Goal: Information Seeking & Learning: Learn about a topic

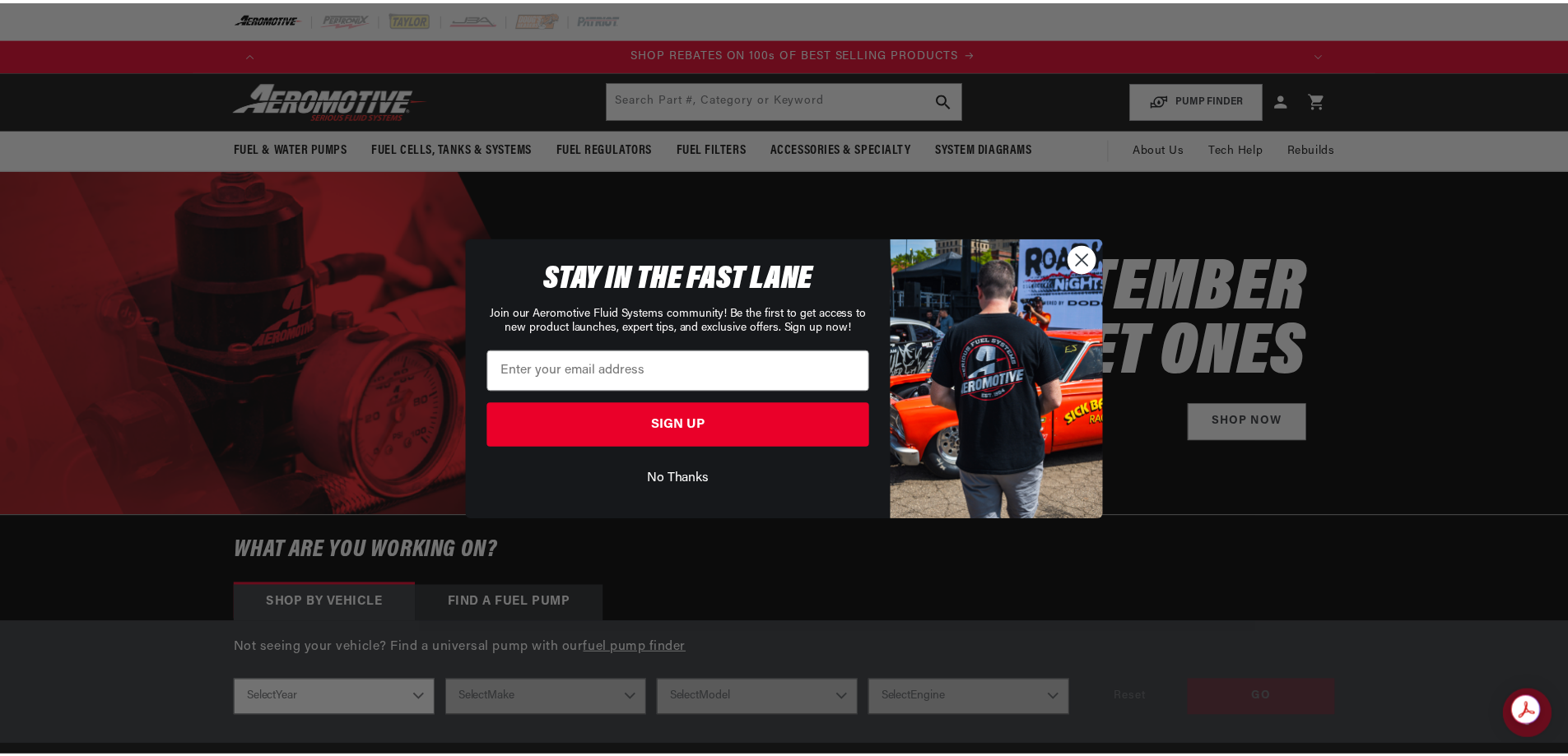
scroll to position [0, 2087]
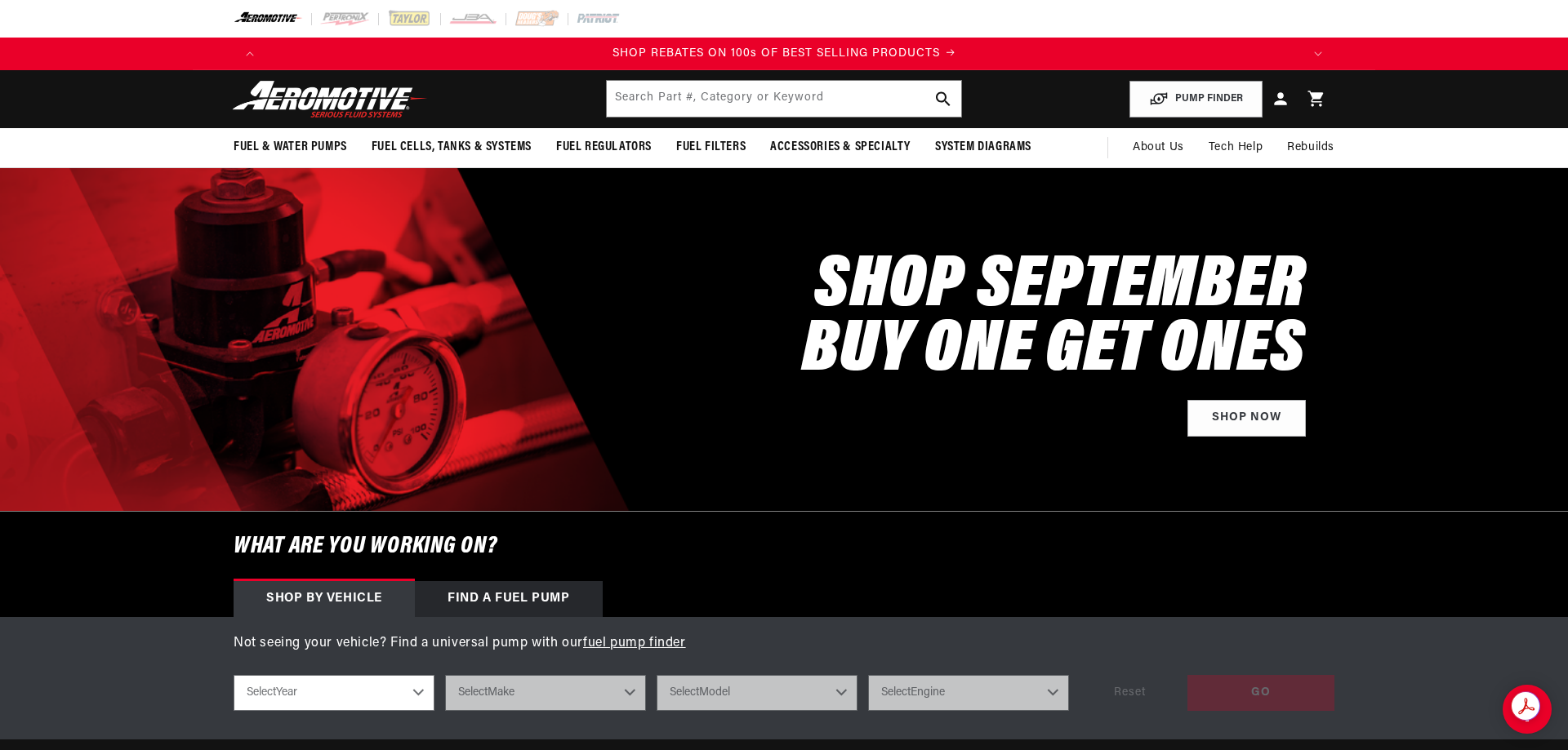
click at [799, 94] on div "Close dialog STAY IN THE FAST LANE Join our Aeromotive Fluid Systems community!…" at bounding box center [784, 375] width 1568 height 750
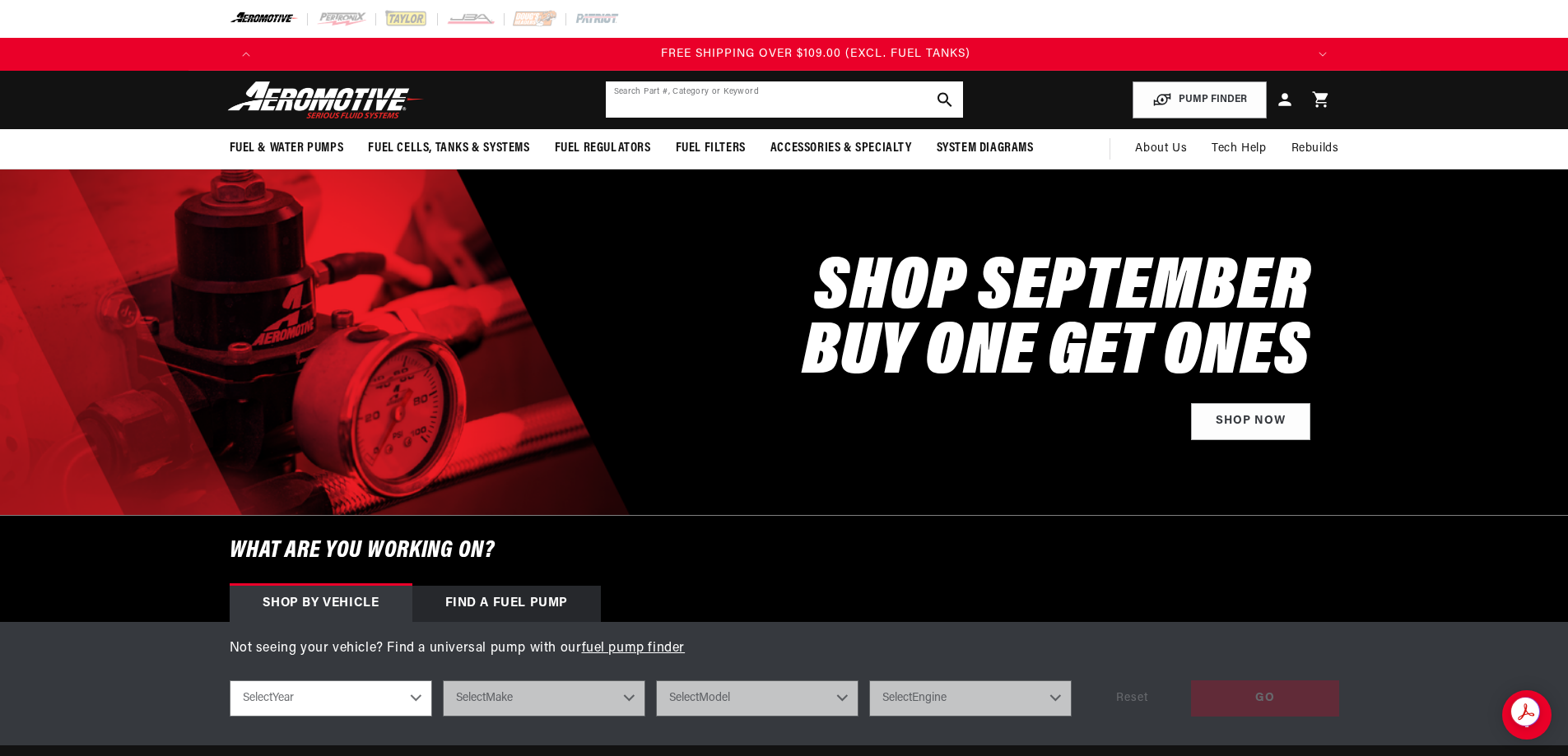
scroll to position [0, 3130]
click at [805, 96] on input "text" at bounding box center [784, 100] width 357 height 36
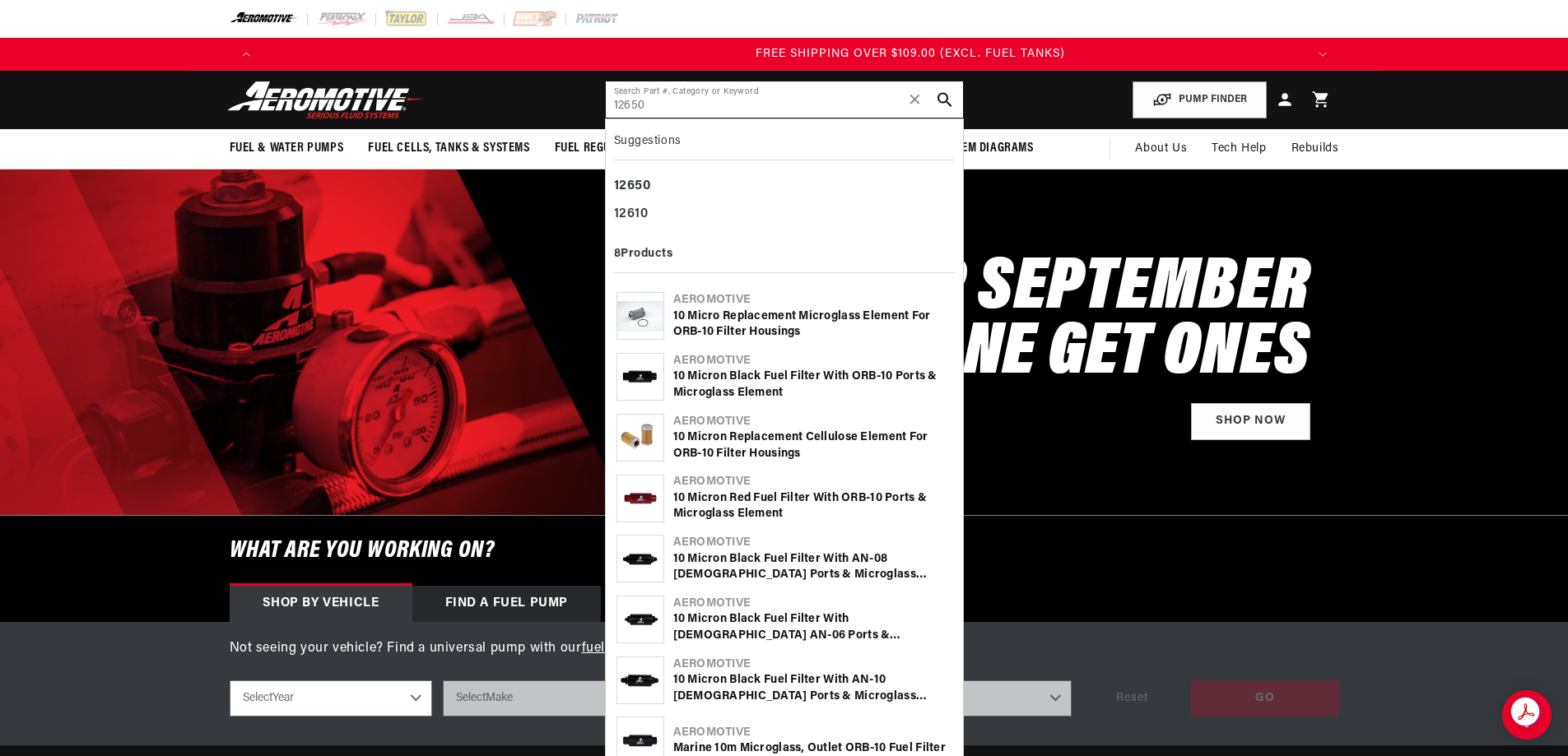
type input "12650"
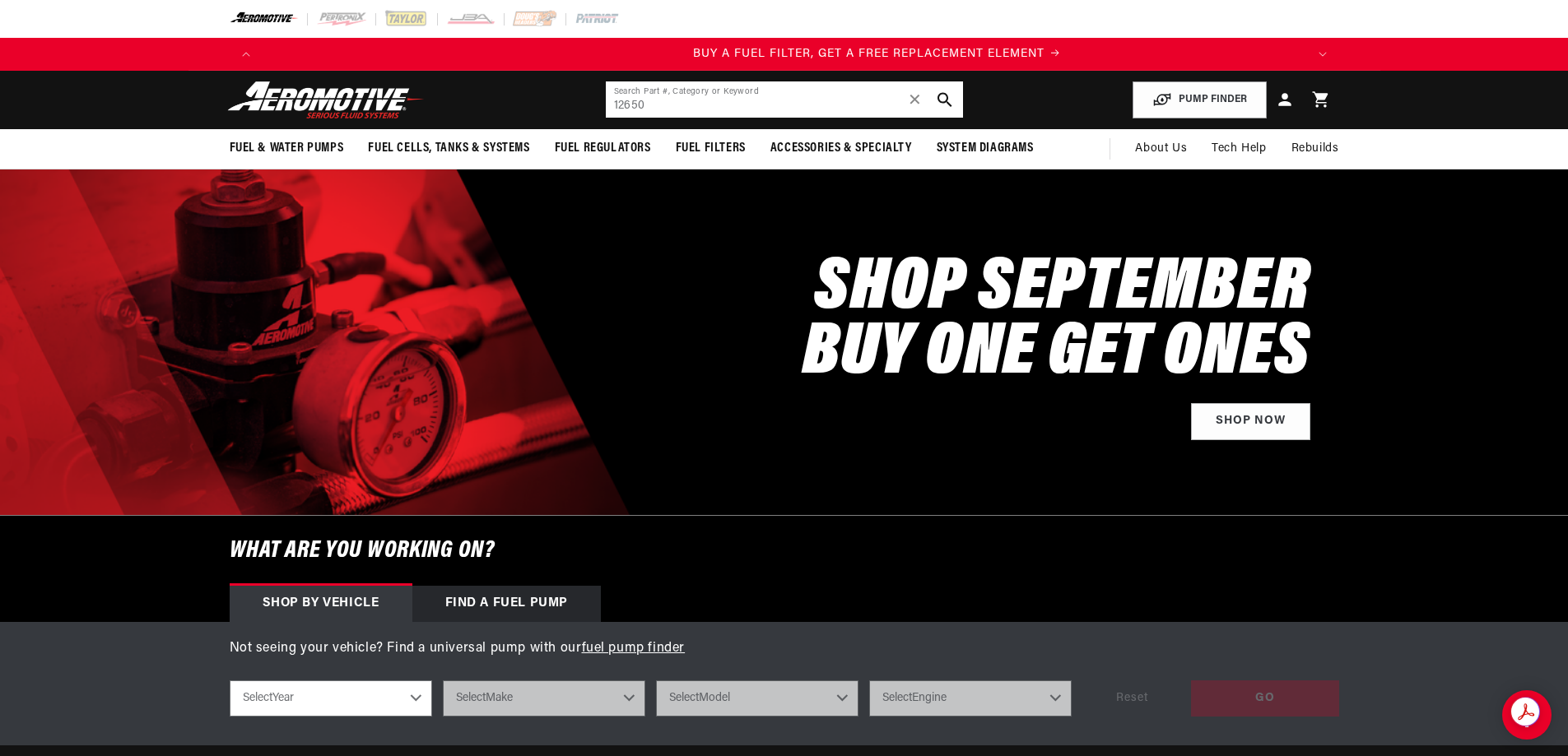
scroll to position [0, 510]
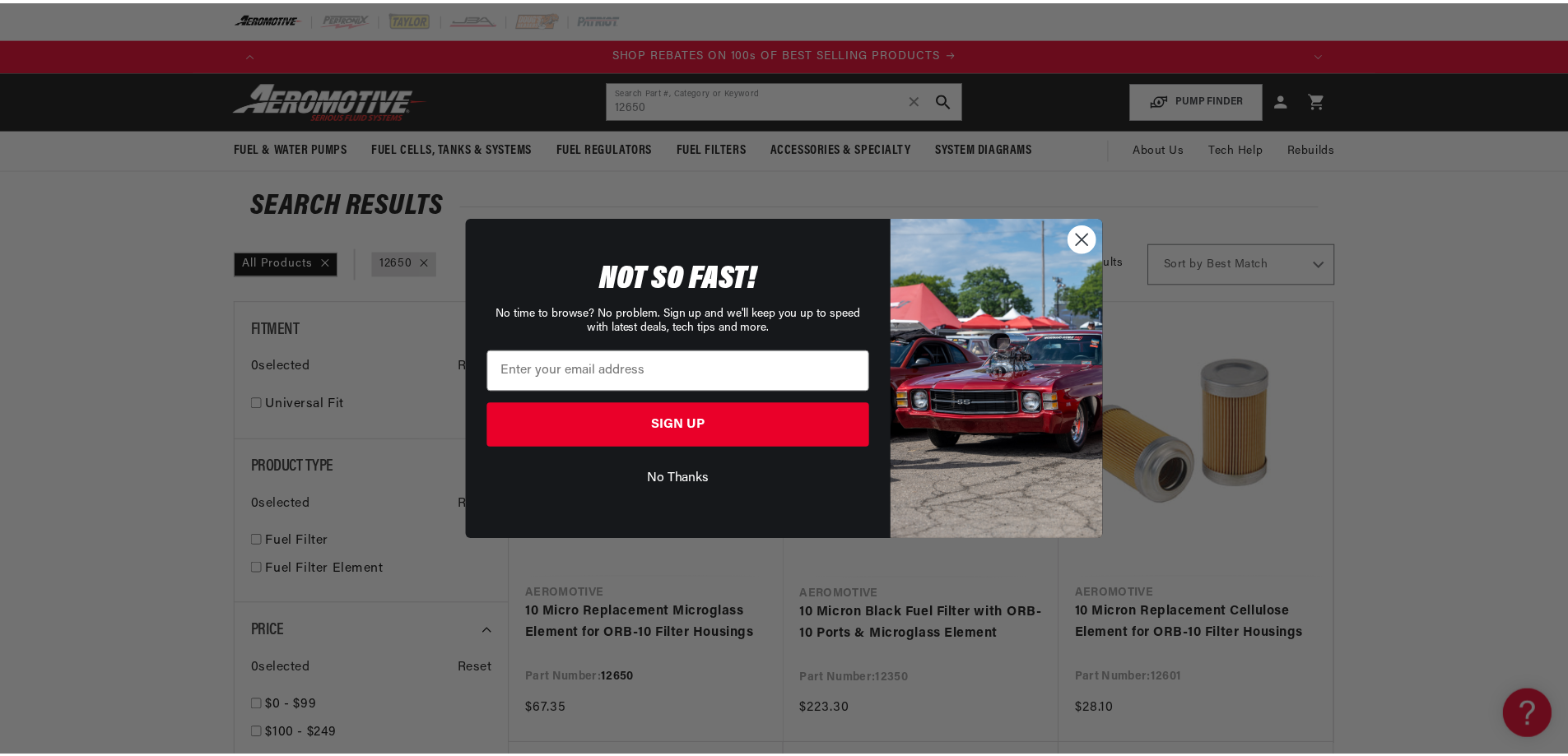
scroll to position [0, 3130]
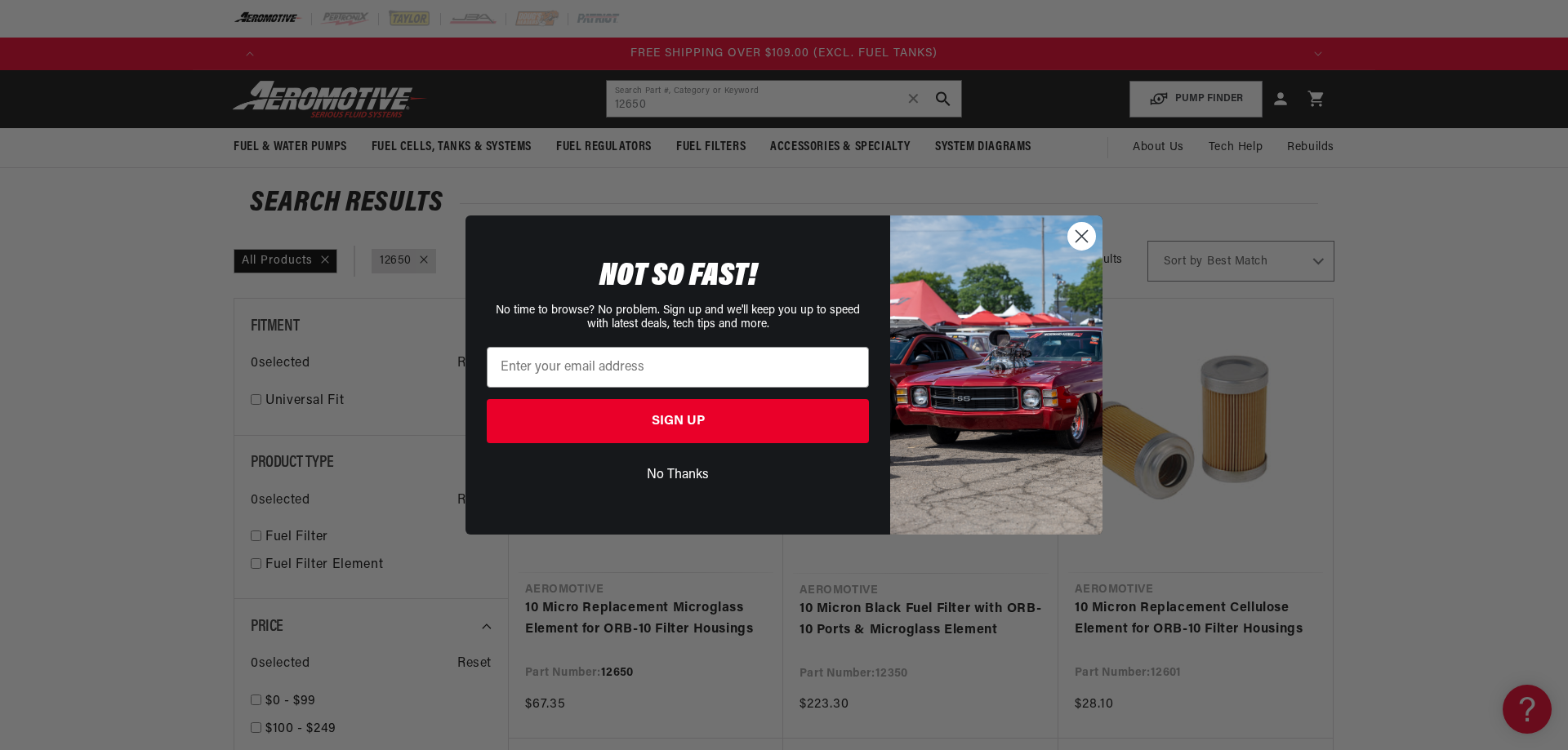
click at [1083, 235] on circle "Close dialog" at bounding box center [1081, 236] width 27 height 27
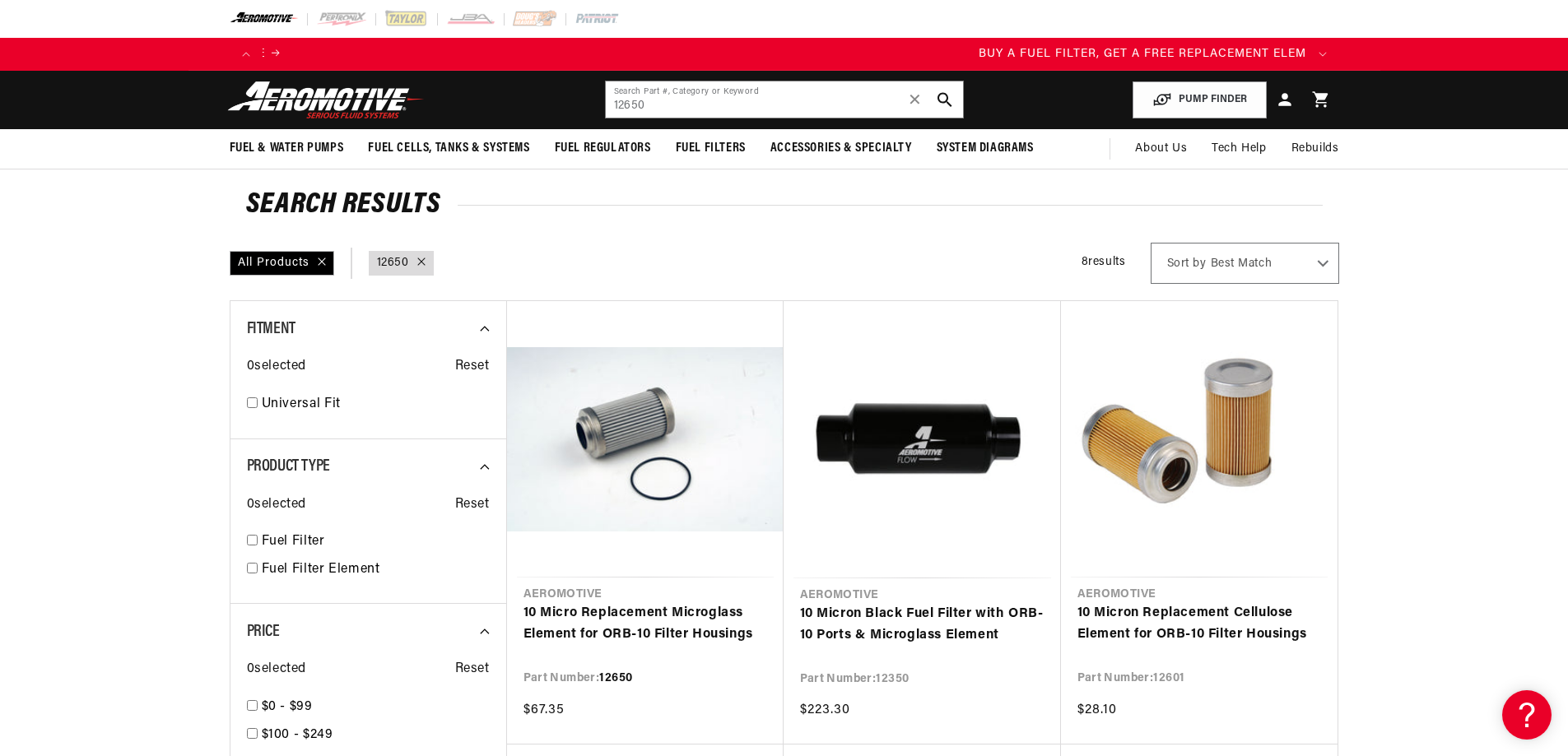
scroll to position [0, 355]
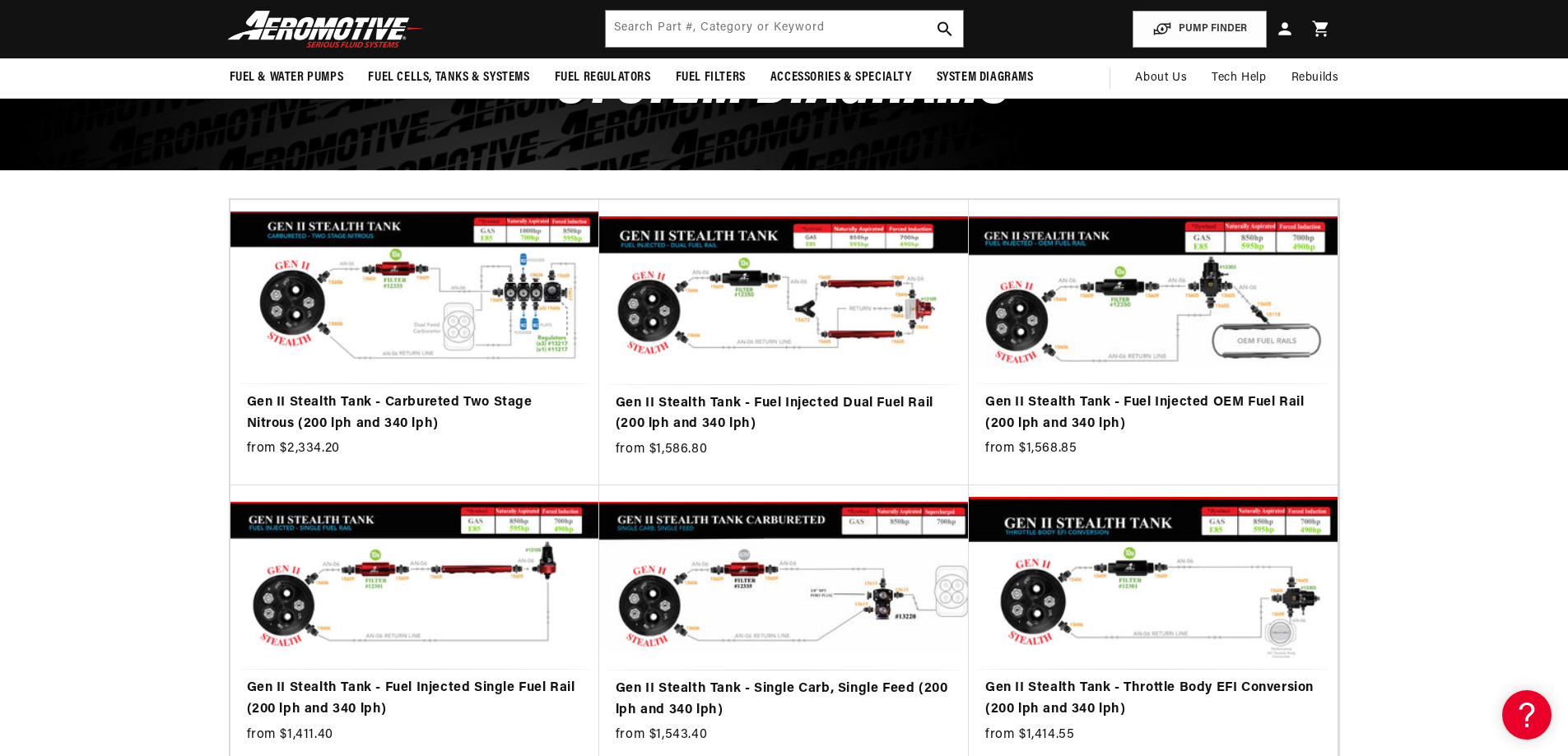
scroll to position [0, 1044]
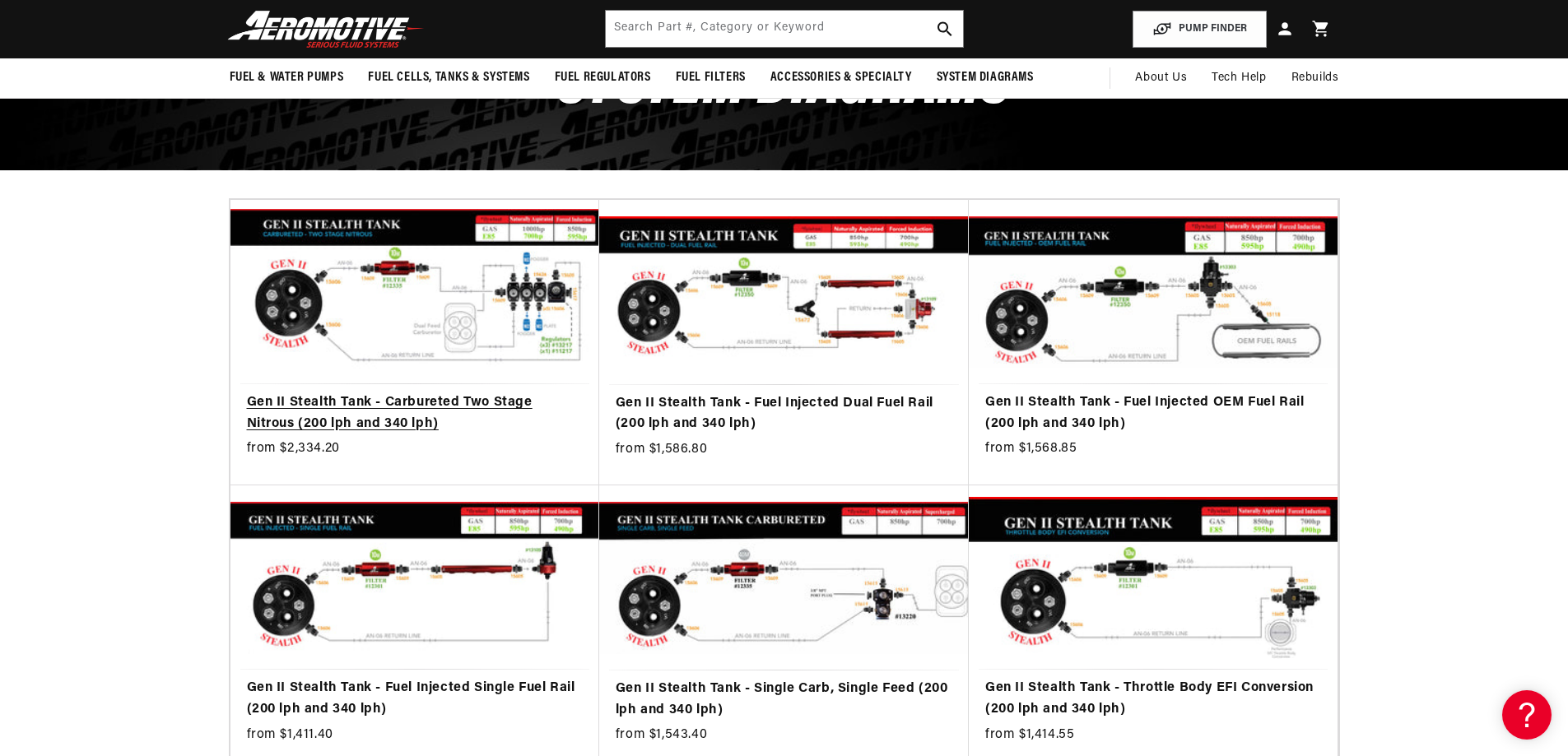
click at [378, 392] on link "Gen II Stealth Tank - Carbureted Two Stage Nitrous (200 lph and 340 lph)" at bounding box center [415, 413] width 336 height 42
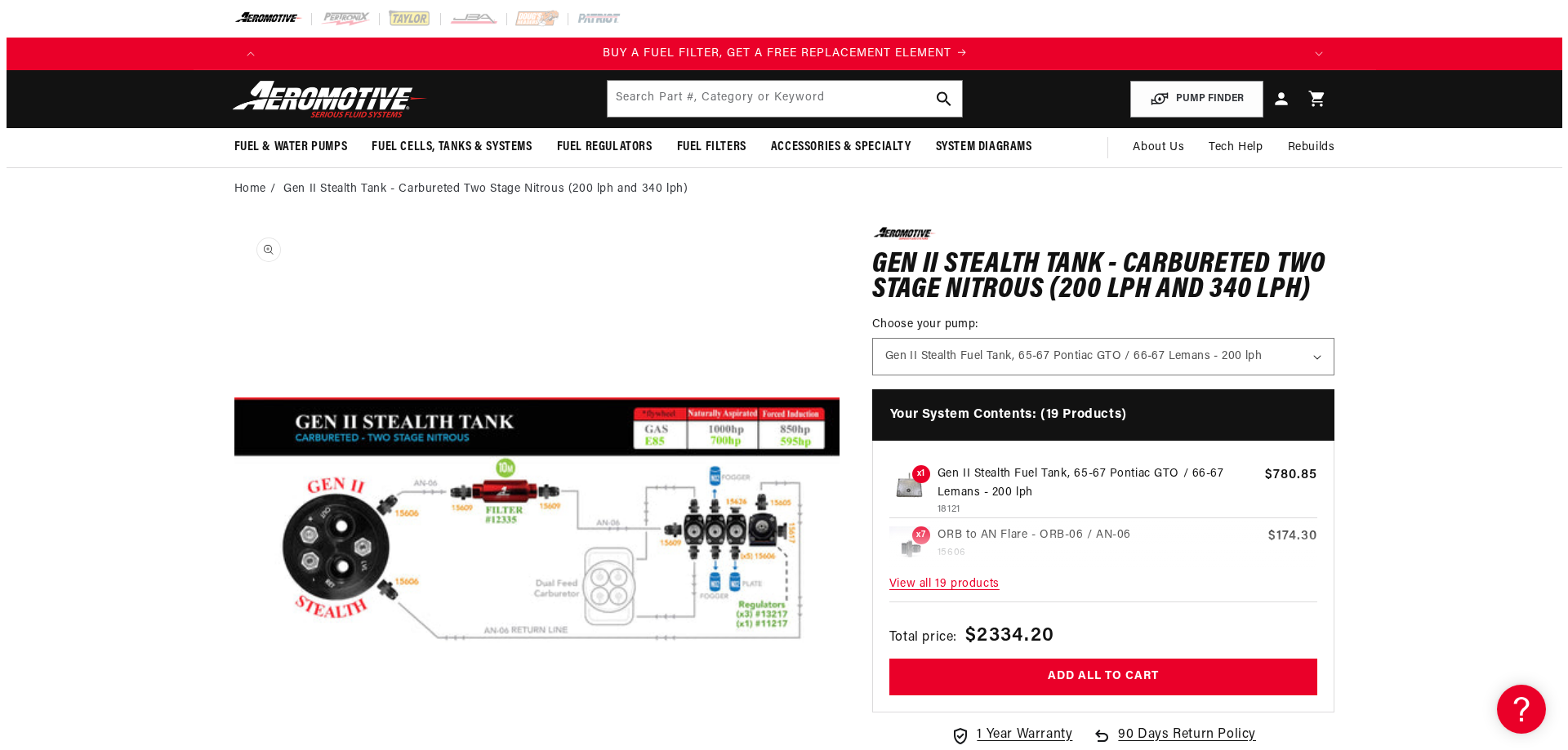
scroll to position [0, 1036]
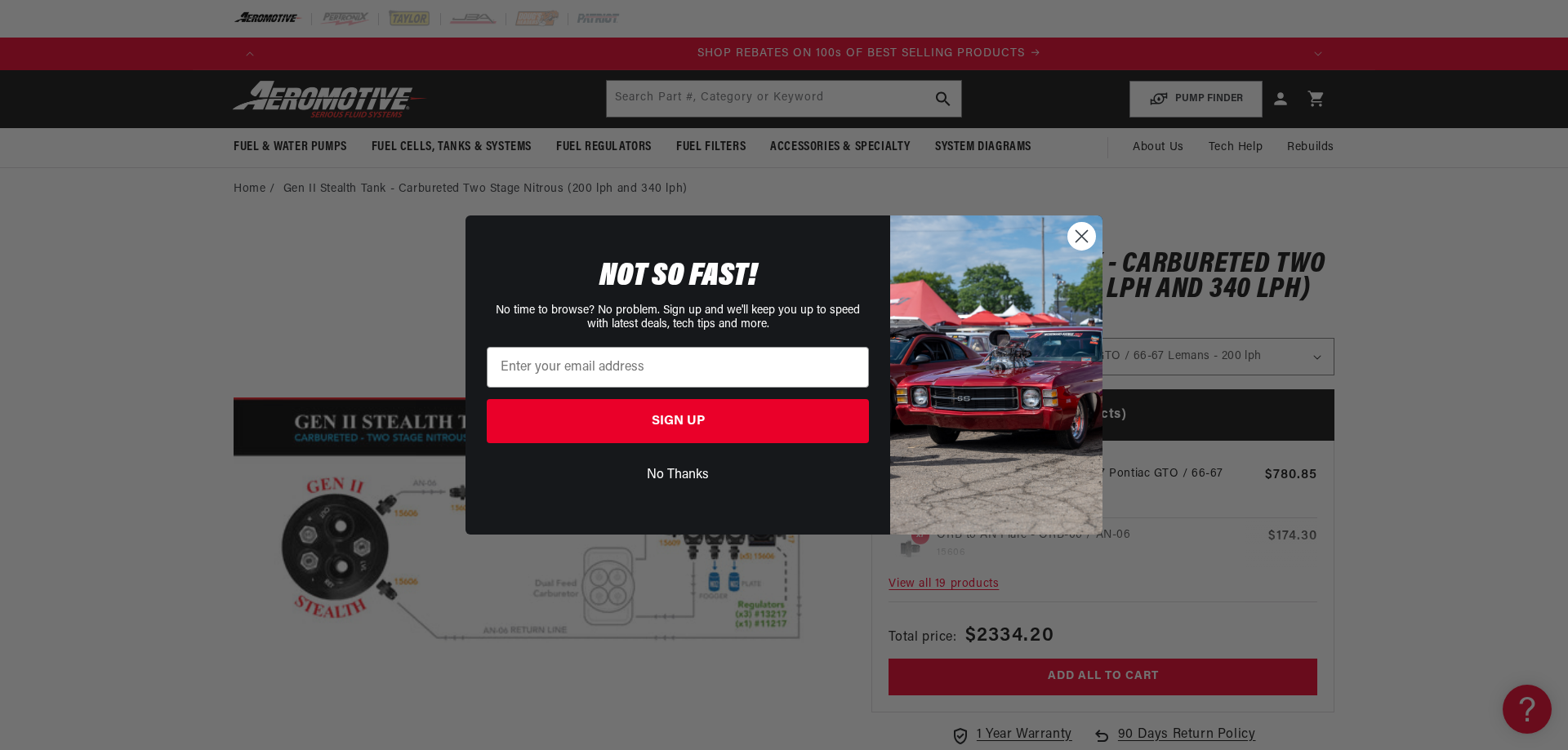
click at [1086, 237] on circle "Close dialog" at bounding box center [1081, 236] width 27 height 27
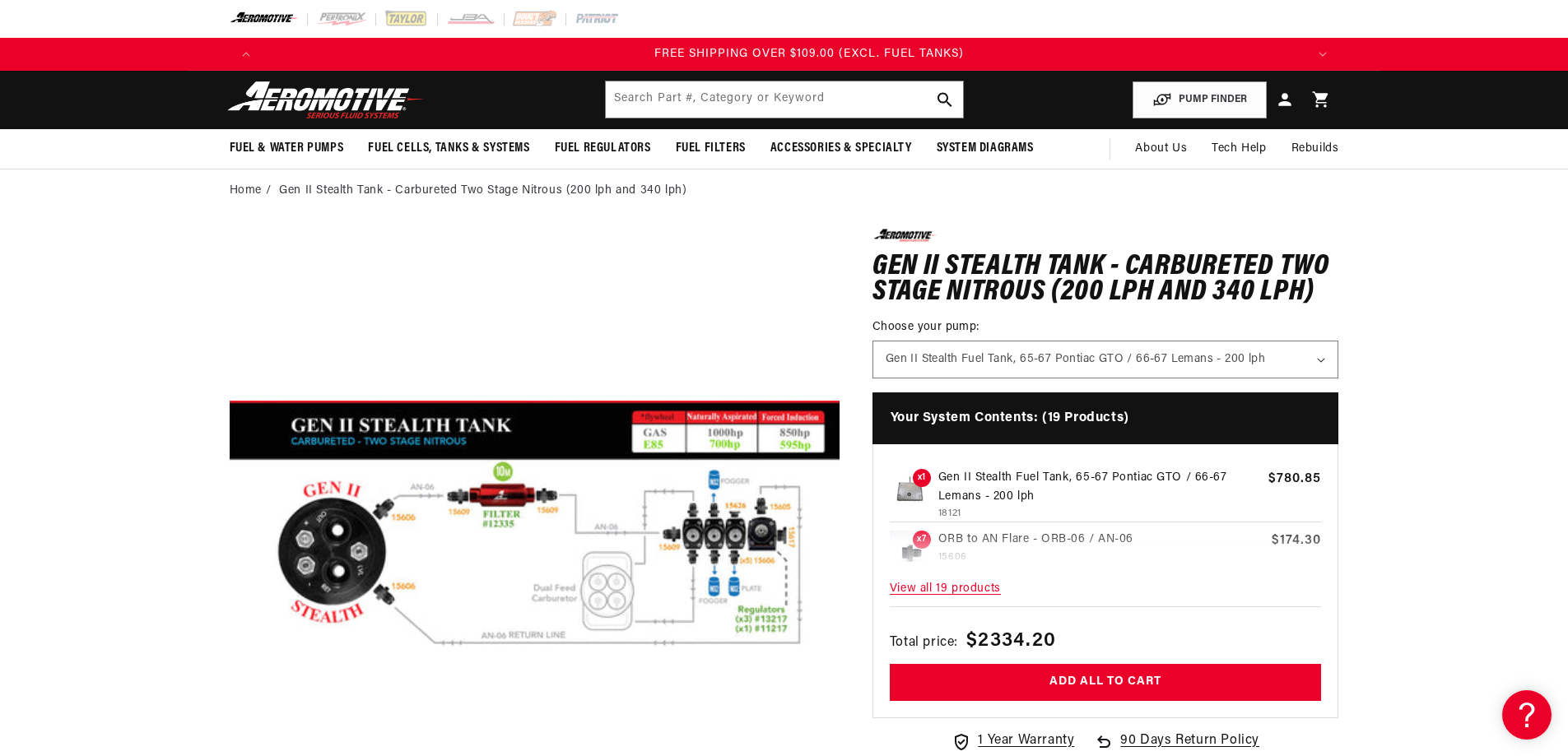
scroll to position [0, 3130]
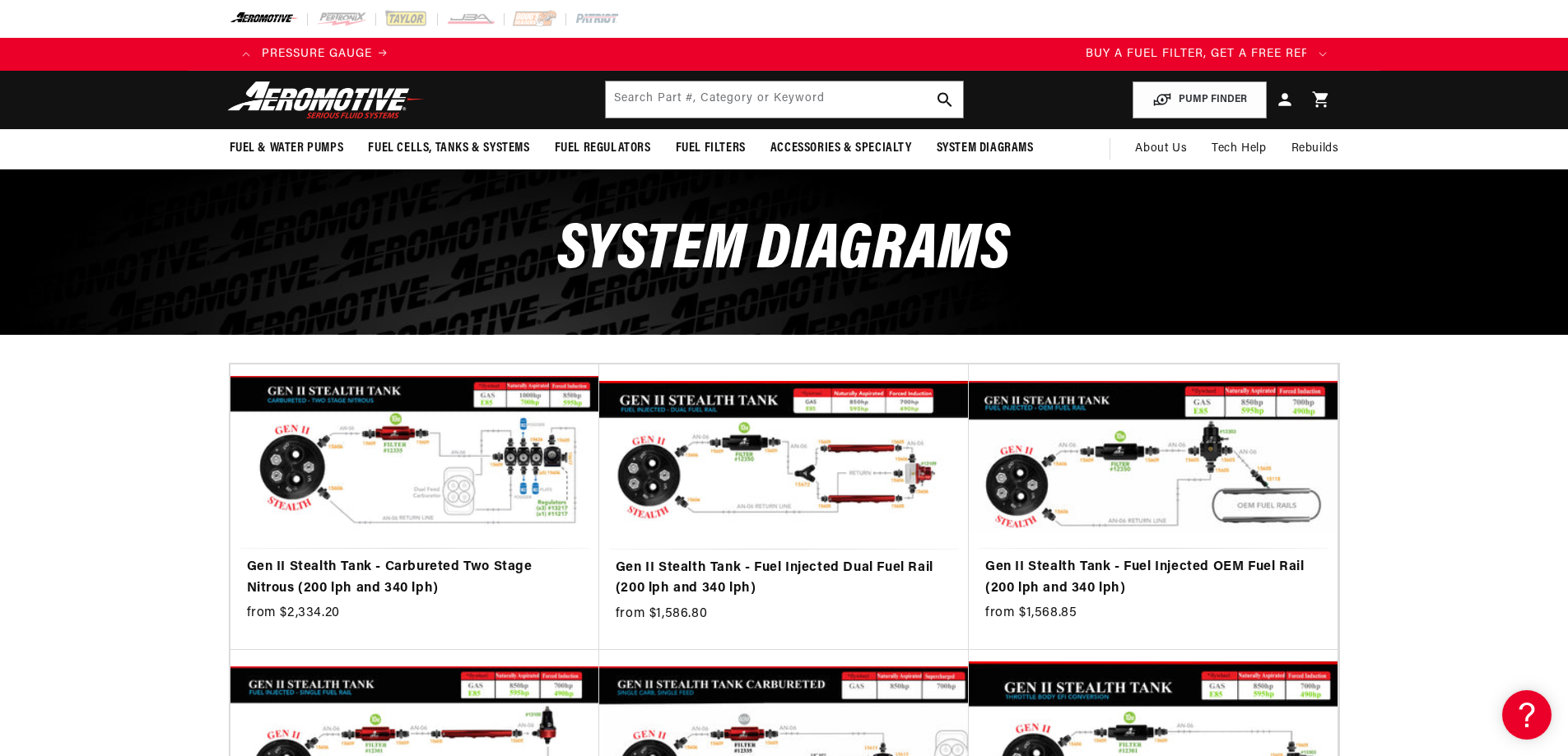
scroll to position [0, 294]
